Goal: Information Seeking & Learning: Learn about a topic

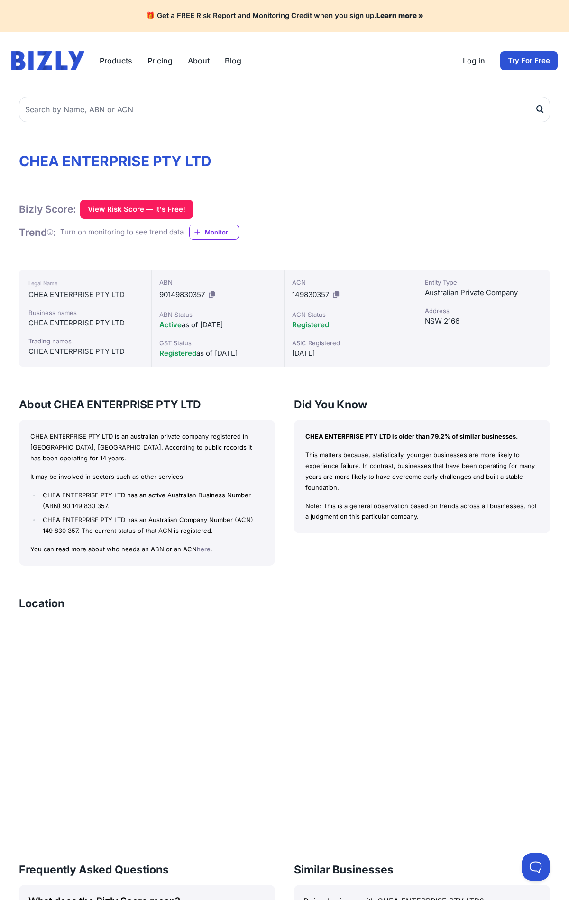
scroll to position [401, 0]
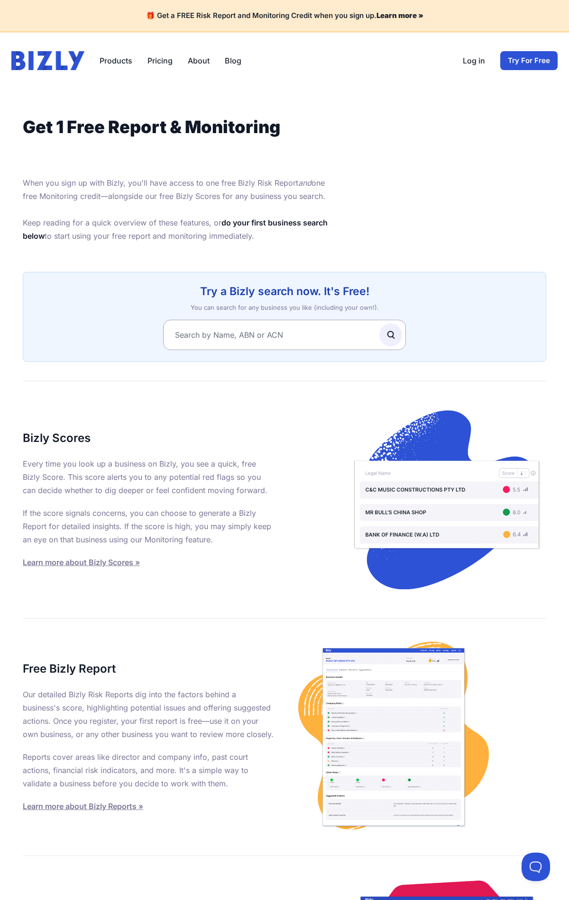
scroll to position [367, 0]
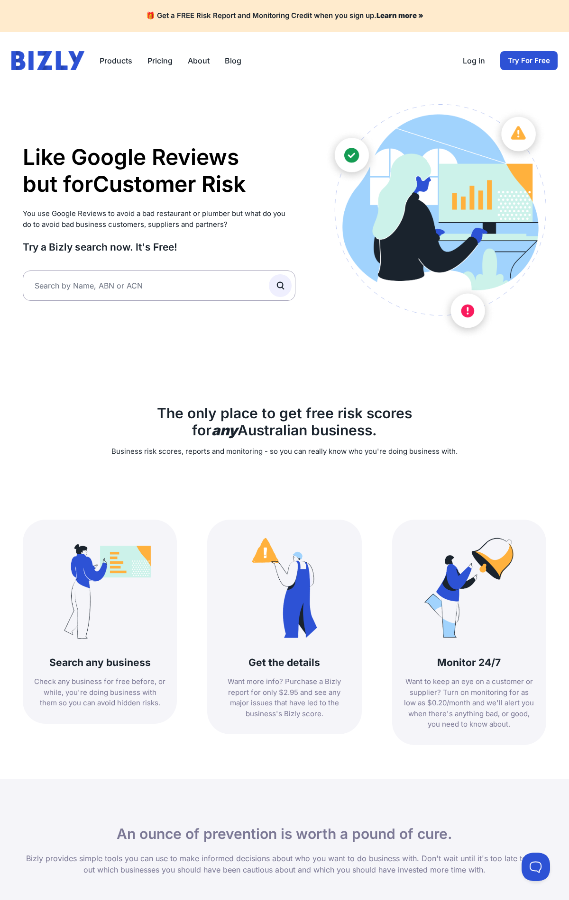
scroll to position [798, 0]
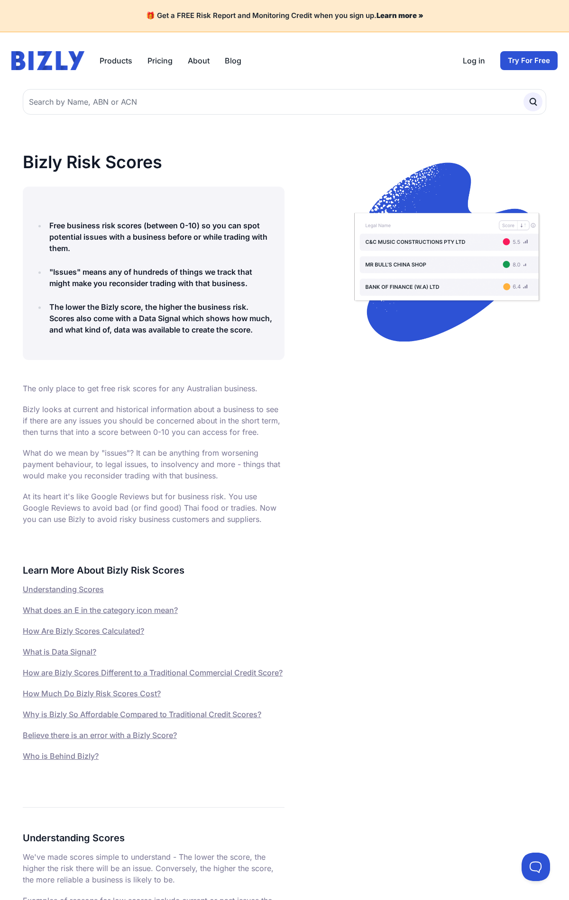
scroll to position [3150, 0]
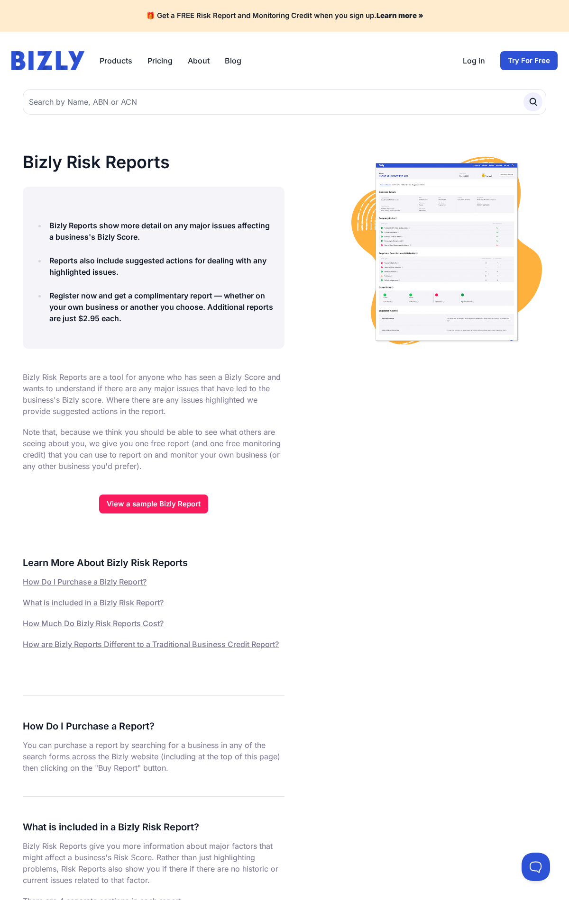
scroll to position [1345, 0]
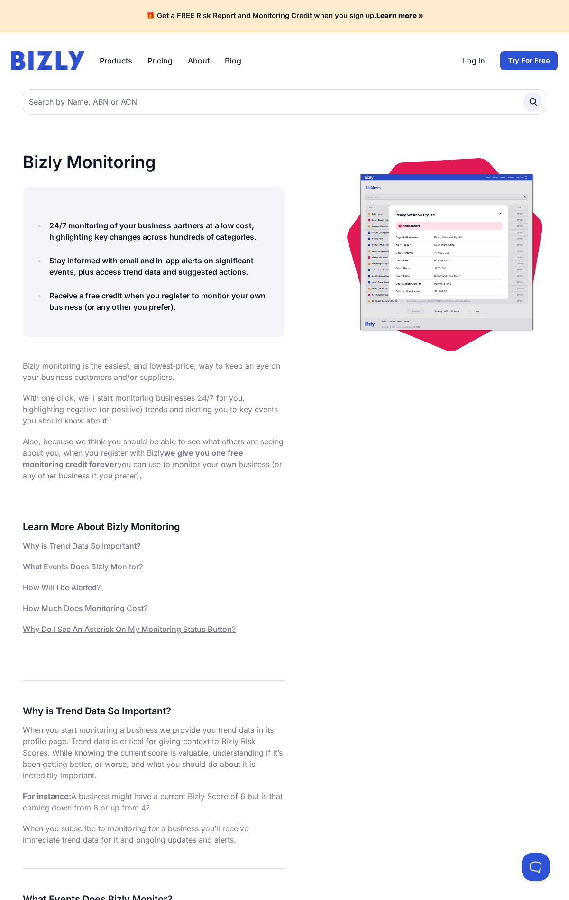
scroll to position [1481, 0]
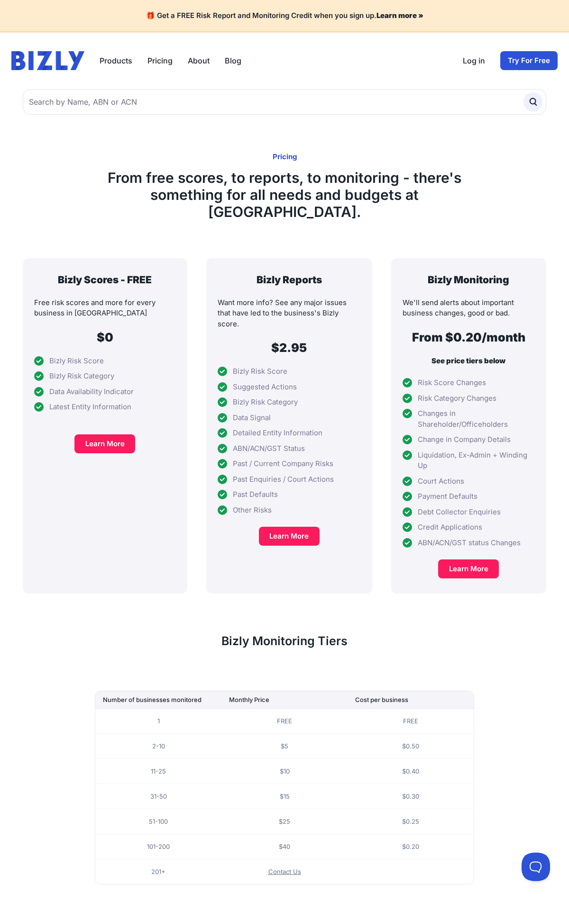
scroll to position [78, 0]
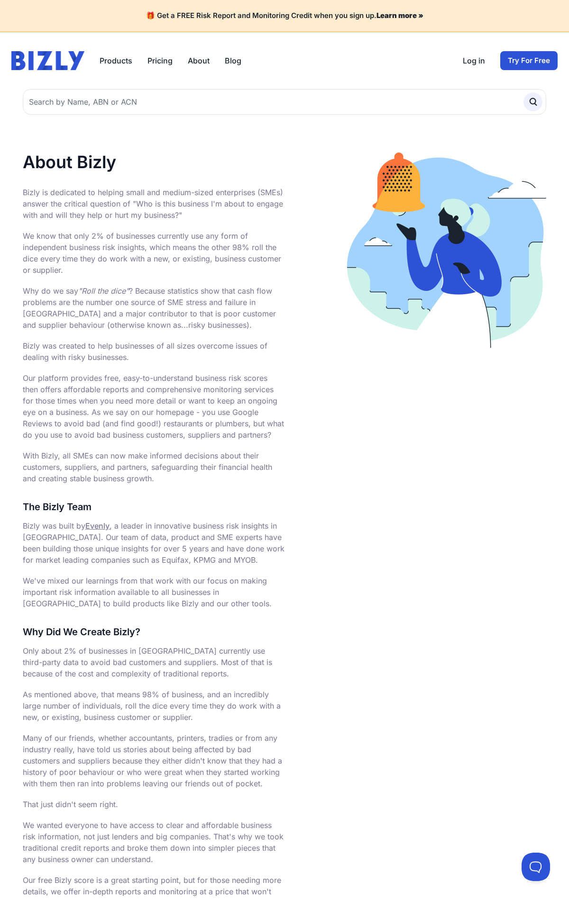
scroll to position [369, 0]
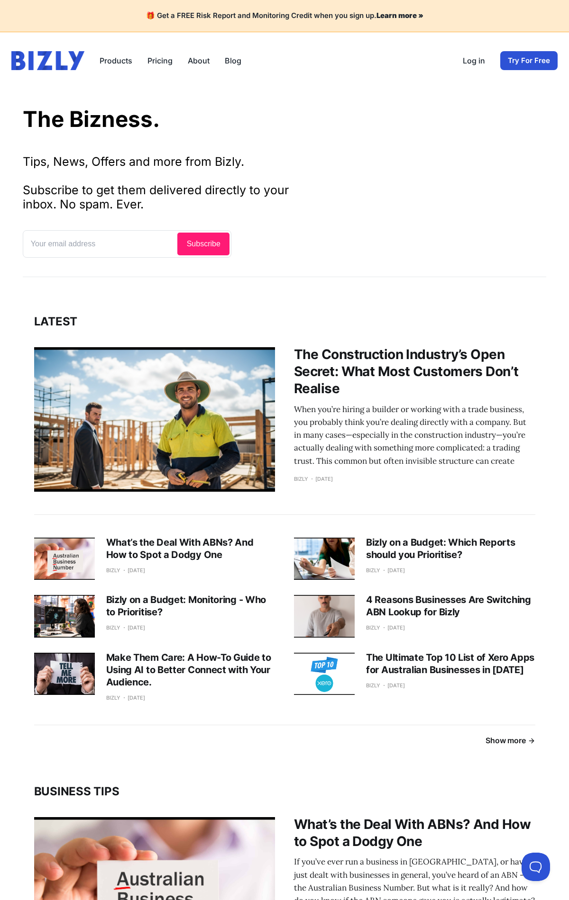
scroll to position [1195, 0]
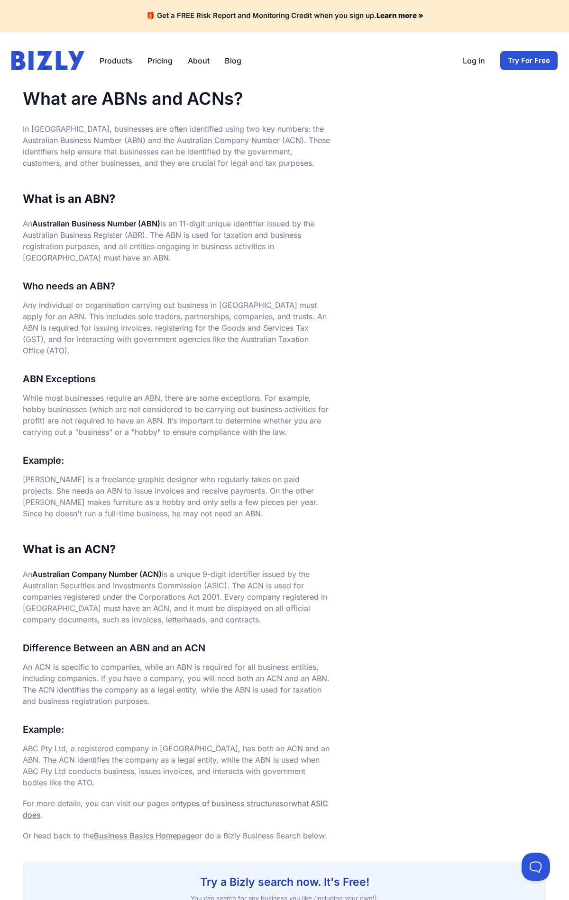
scroll to position [147, 0]
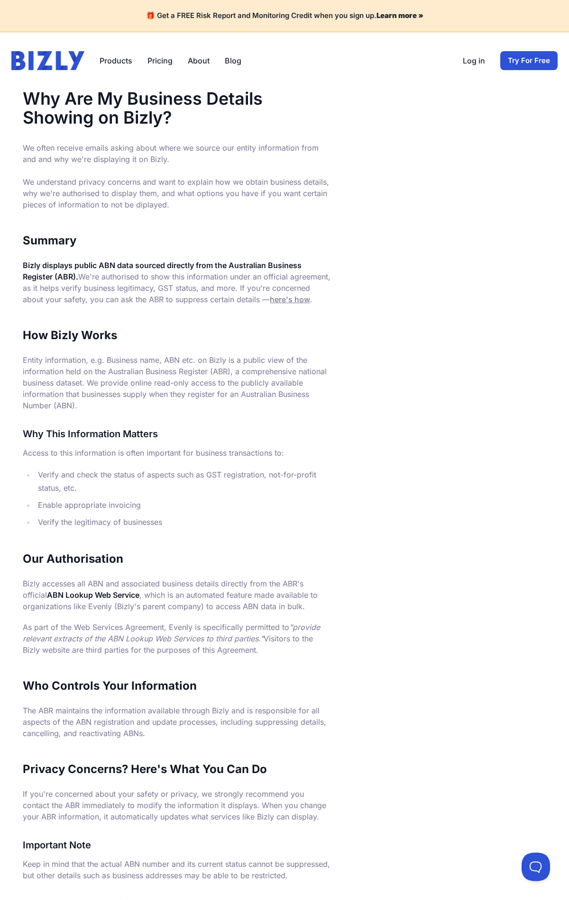
scroll to position [262, 0]
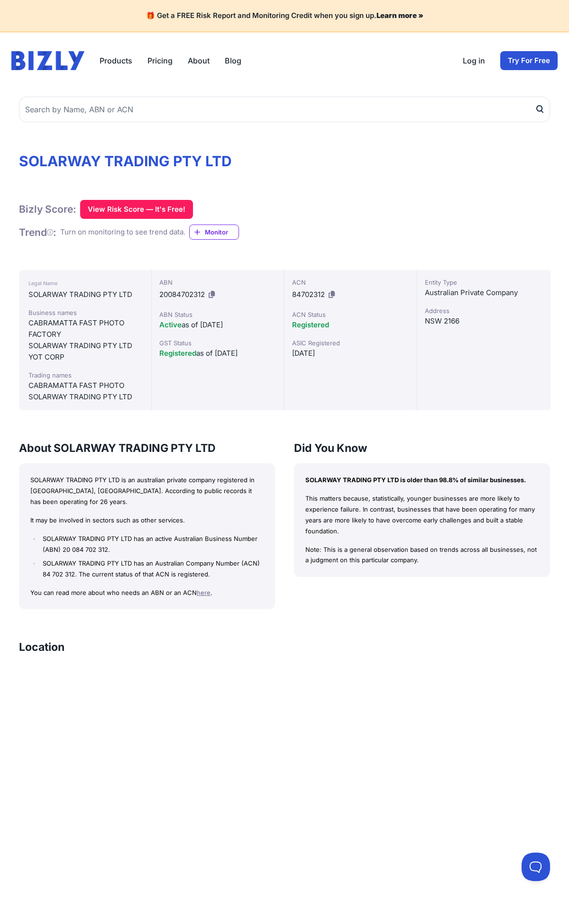
scroll to position [445, 0]
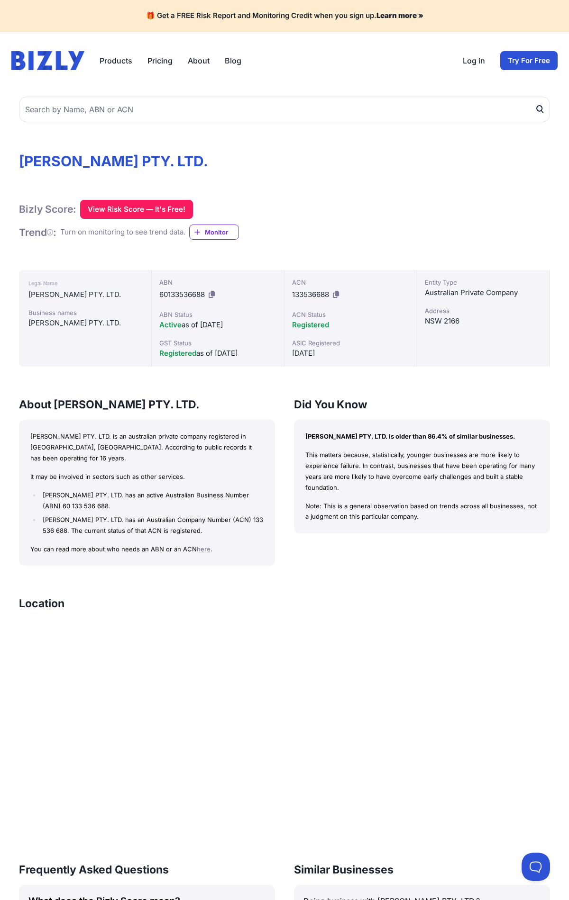
scroll to position [401, 0]
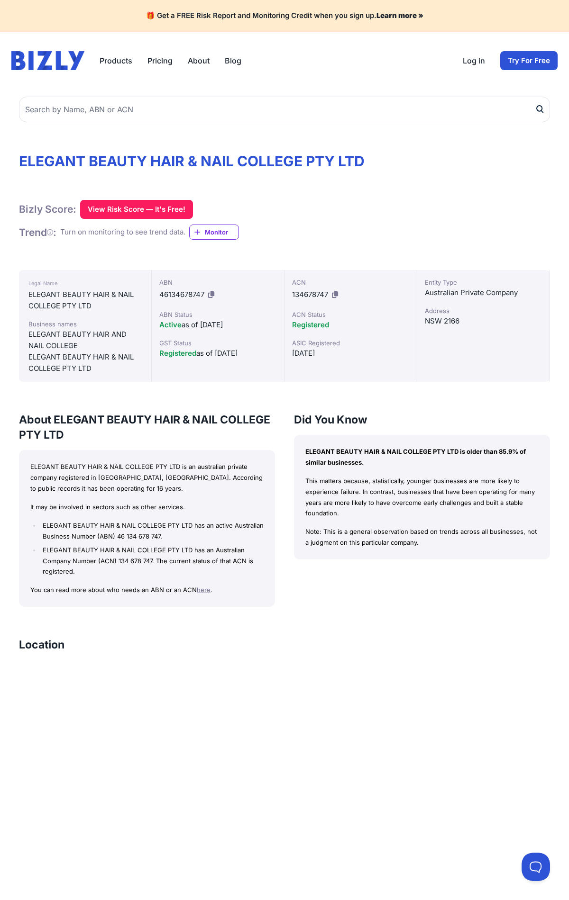
scroll to position [453, 0]
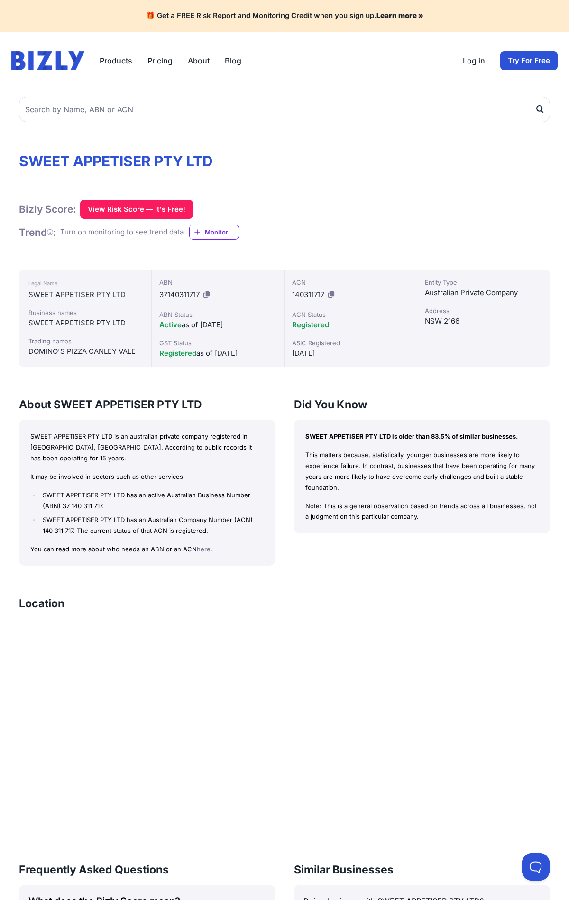
scroll to position [401, 0]
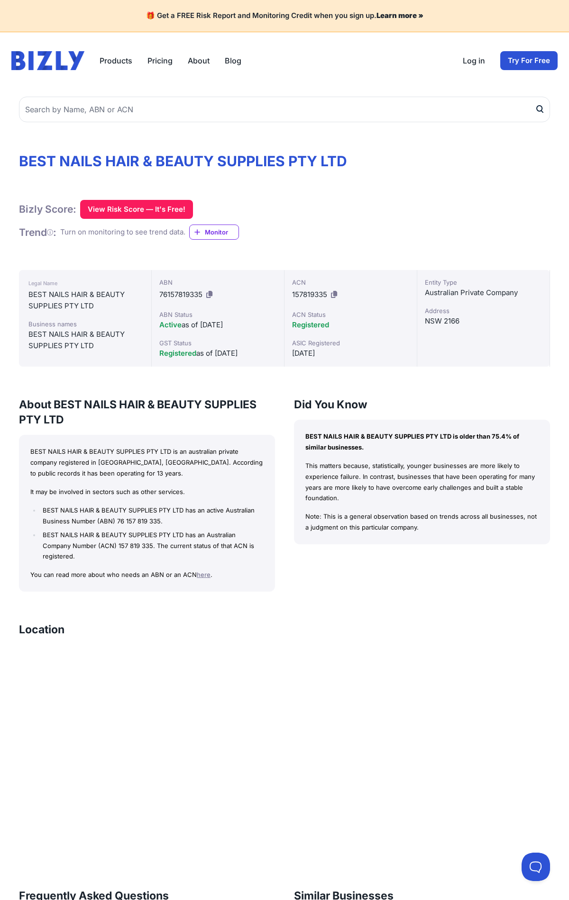
scroll to position [437, 0]
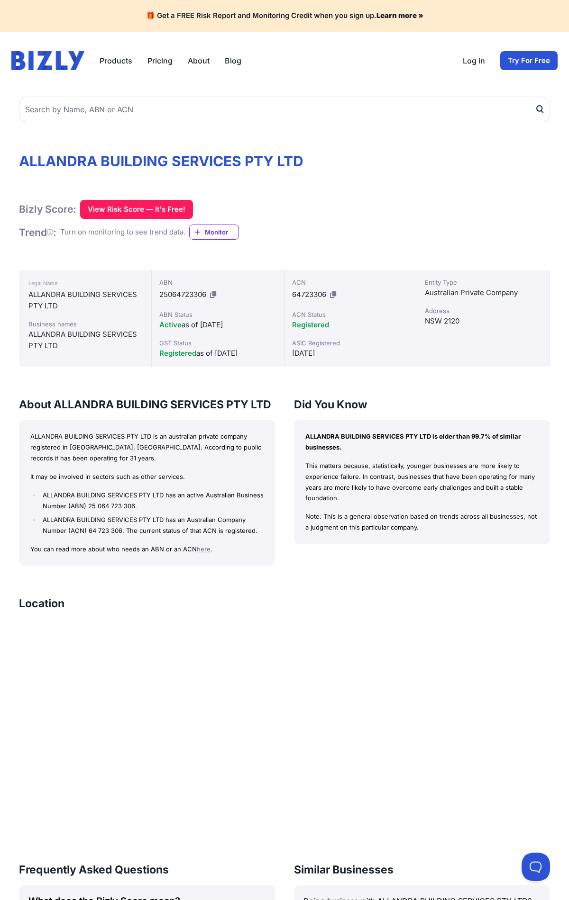
scroll to position [411, 0]
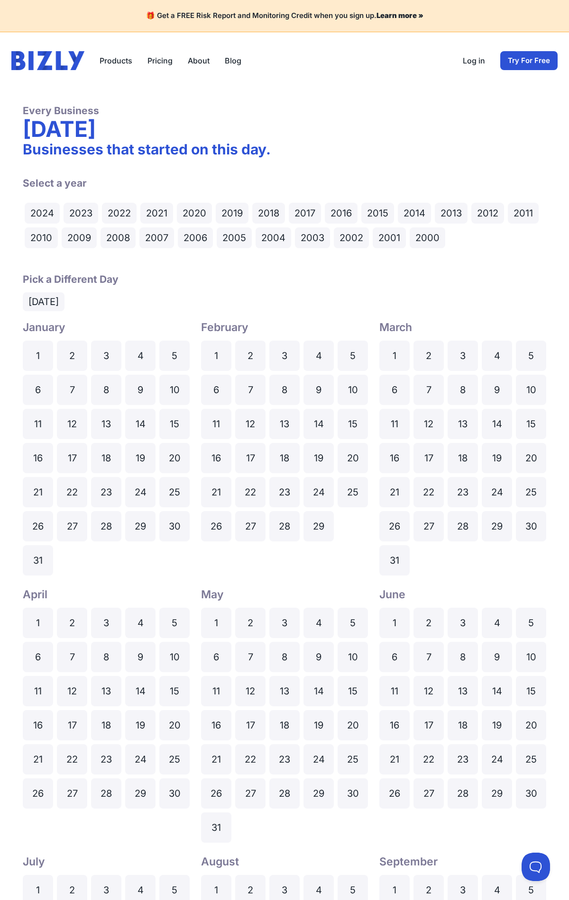
scroll to position [572, 0]
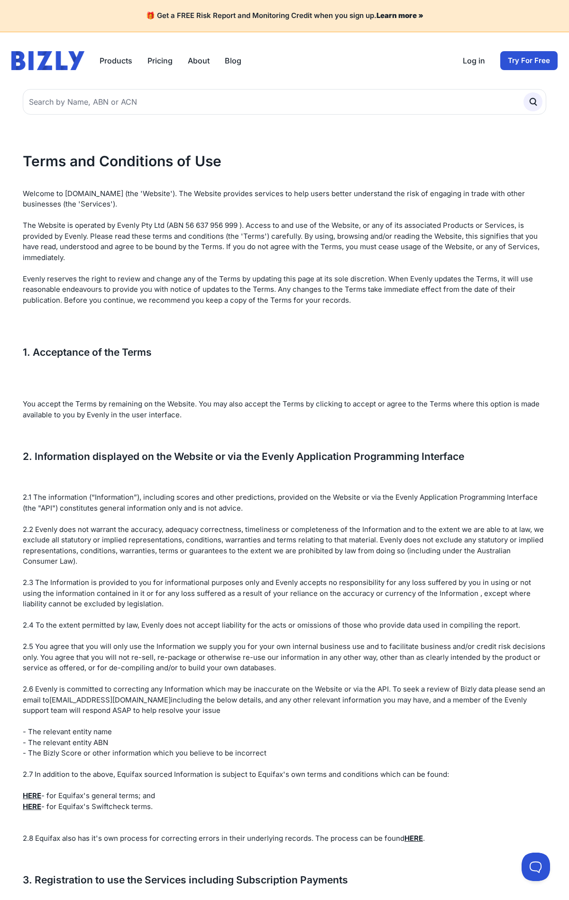
scroll to position [3444, 0]
